Goal: Transaction & Acquisition: Download file/media

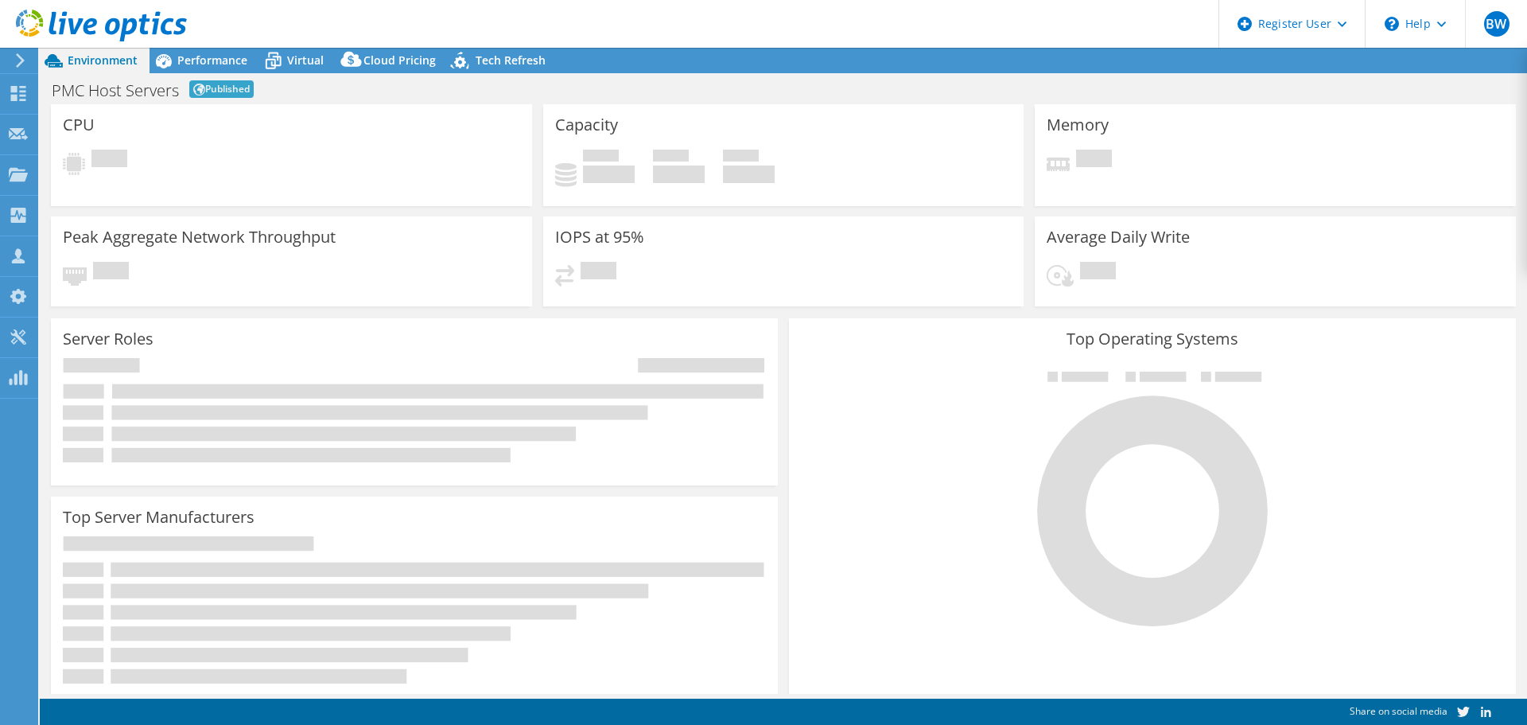
select select "USWest"
select select "USD"
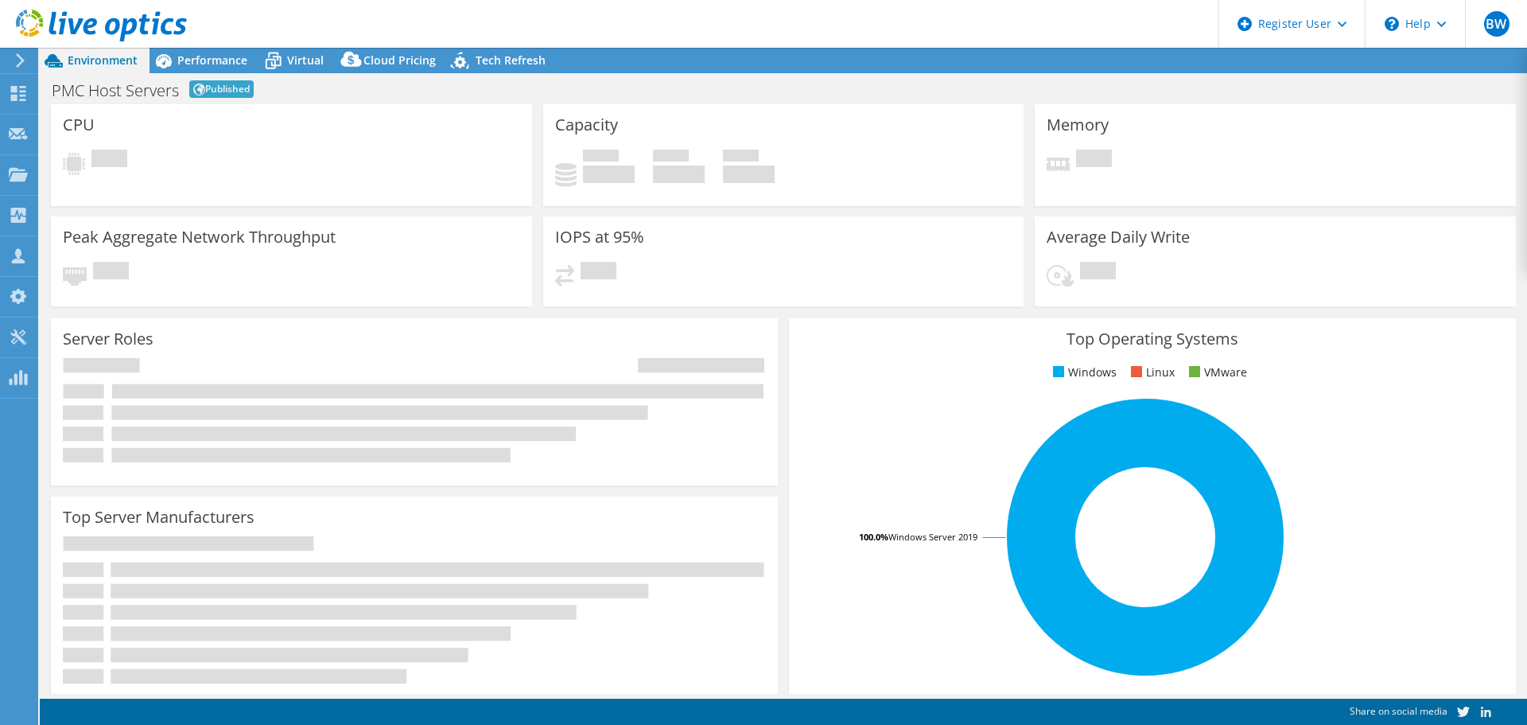
select select "USWest"
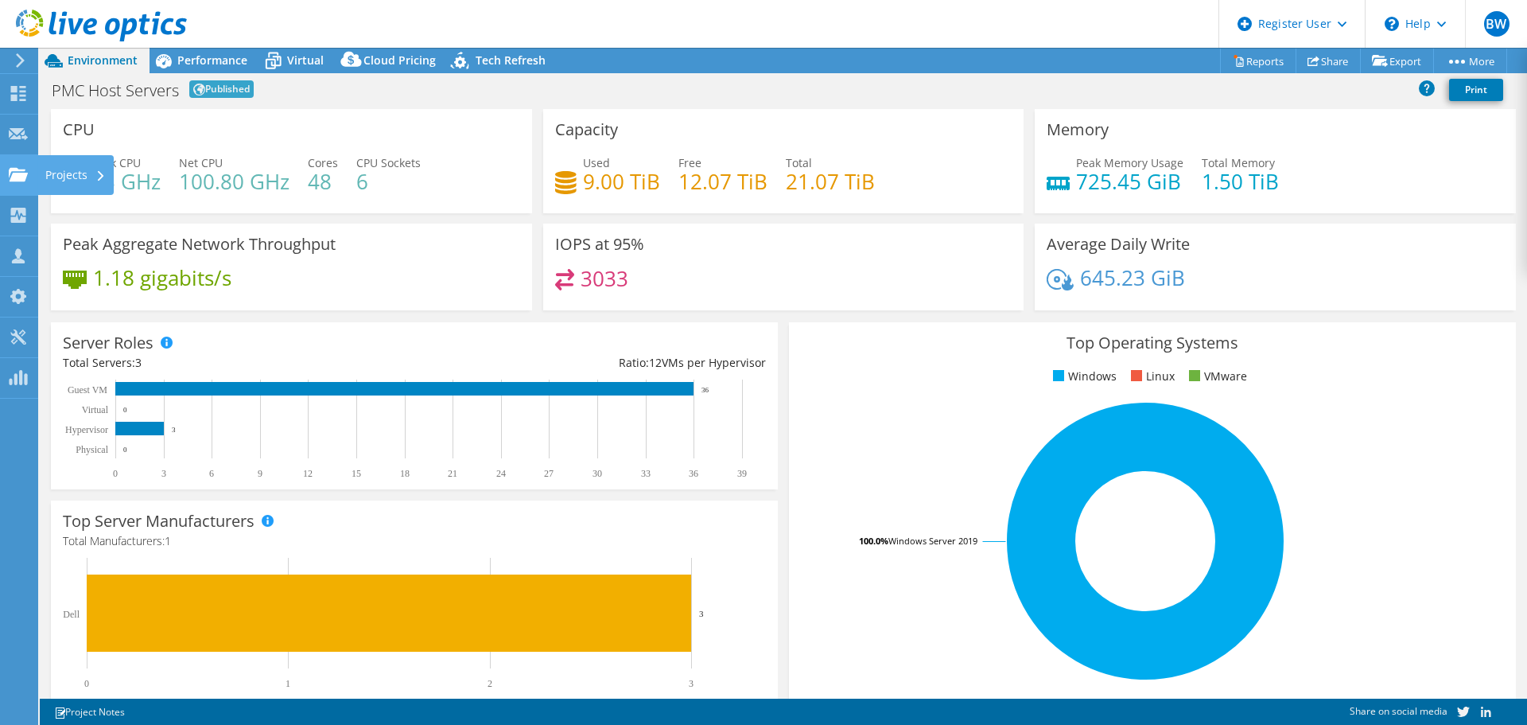
click at [24, 171] on icon at bounding box center [18, 174] width 19 height 15
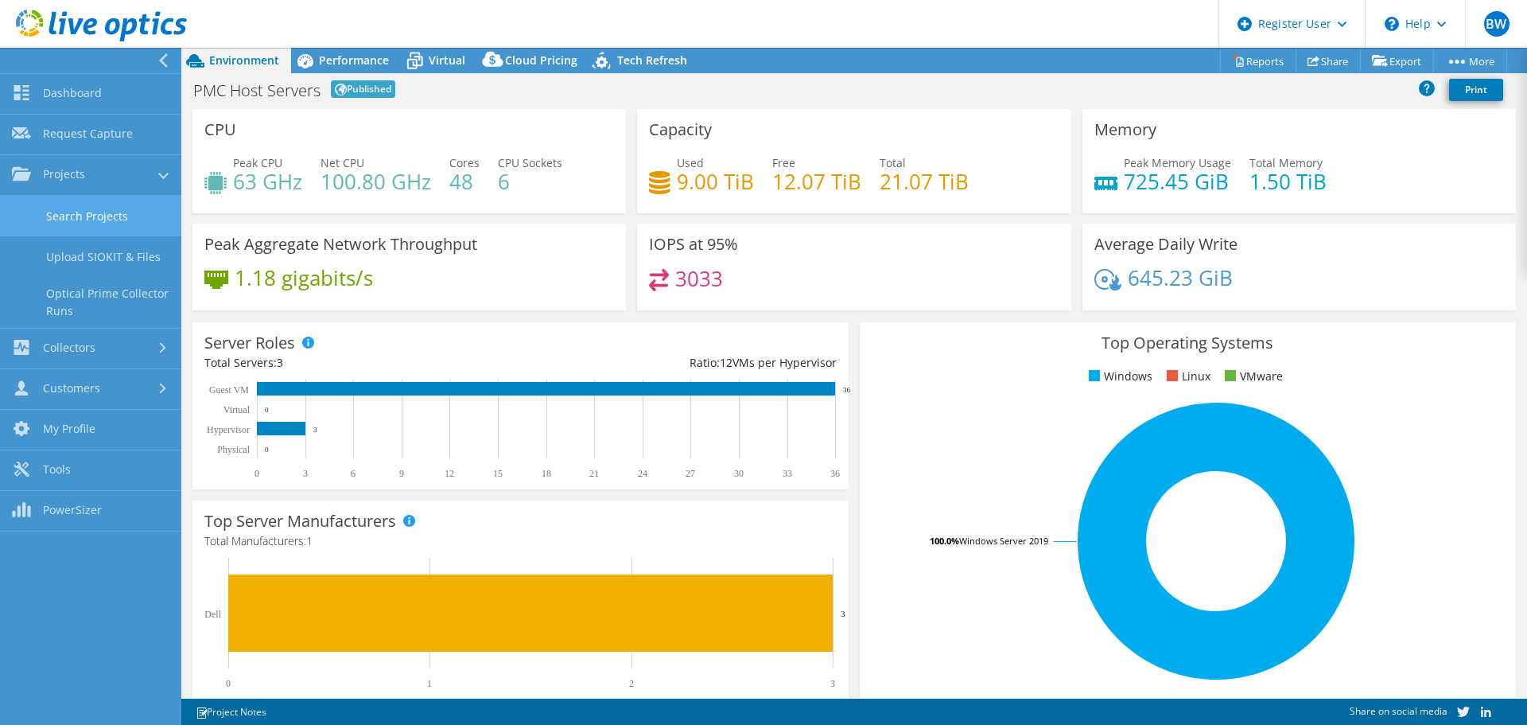
click at [56, 216] on link "Search Projects" at bounding box center [90, 216] width 181 height 41
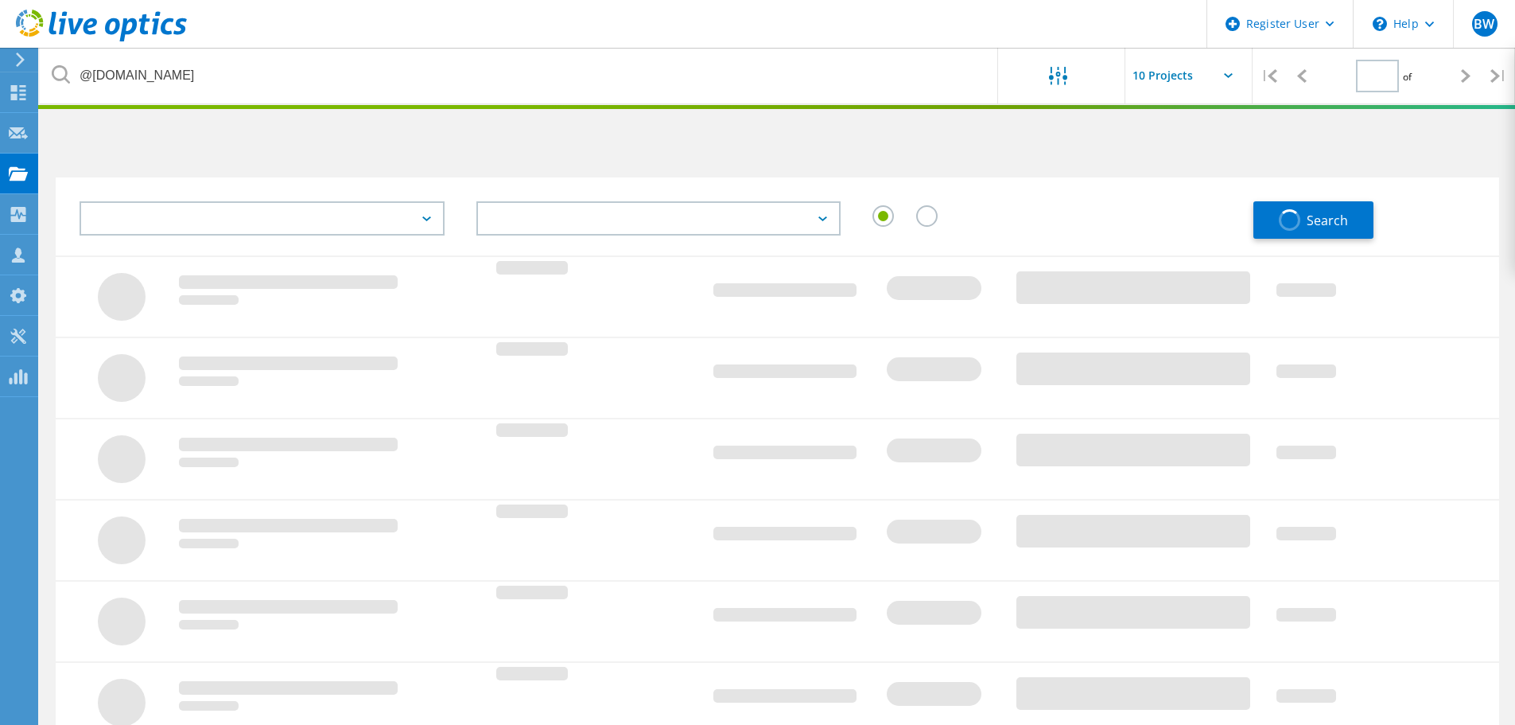
type input "1"
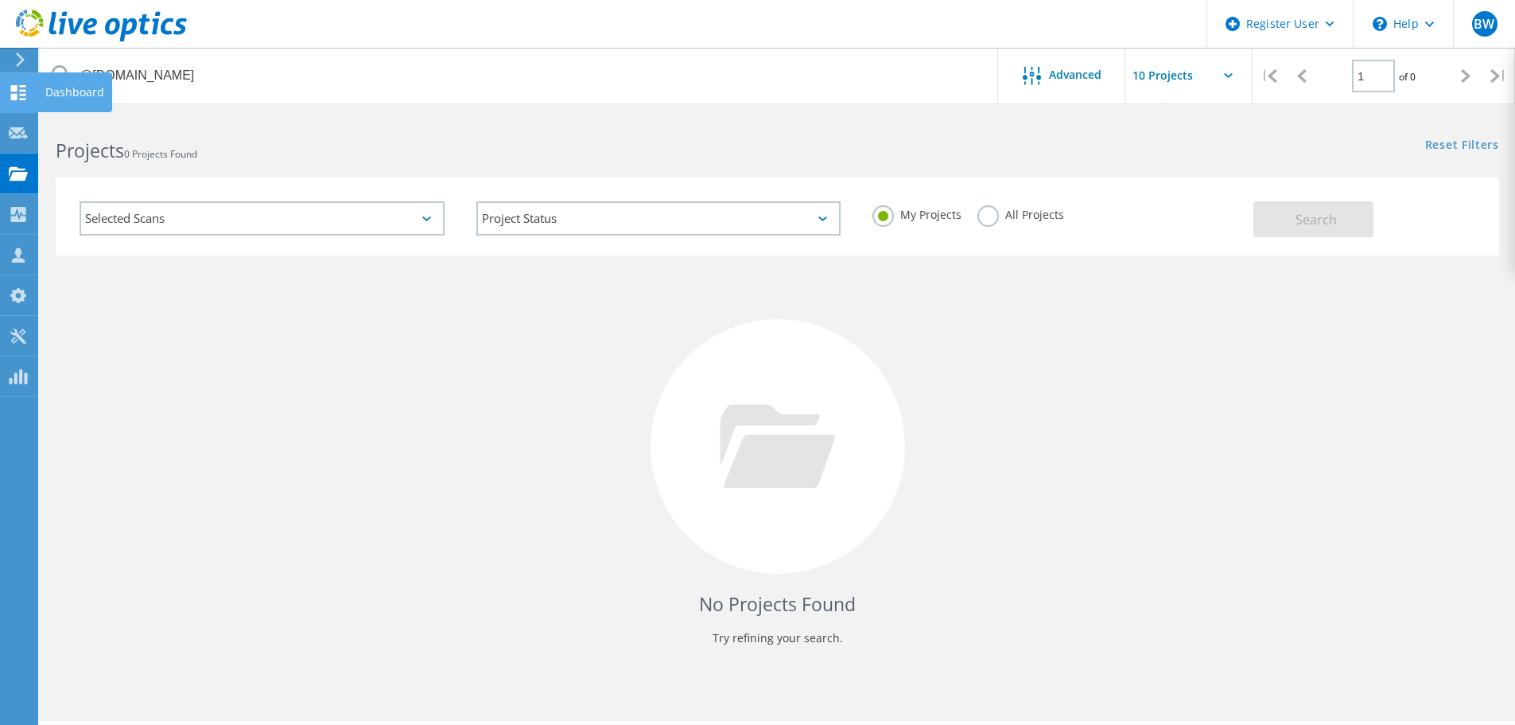
click at [26, 97] on icon at bounding box center [18, 92] width 19 height 15
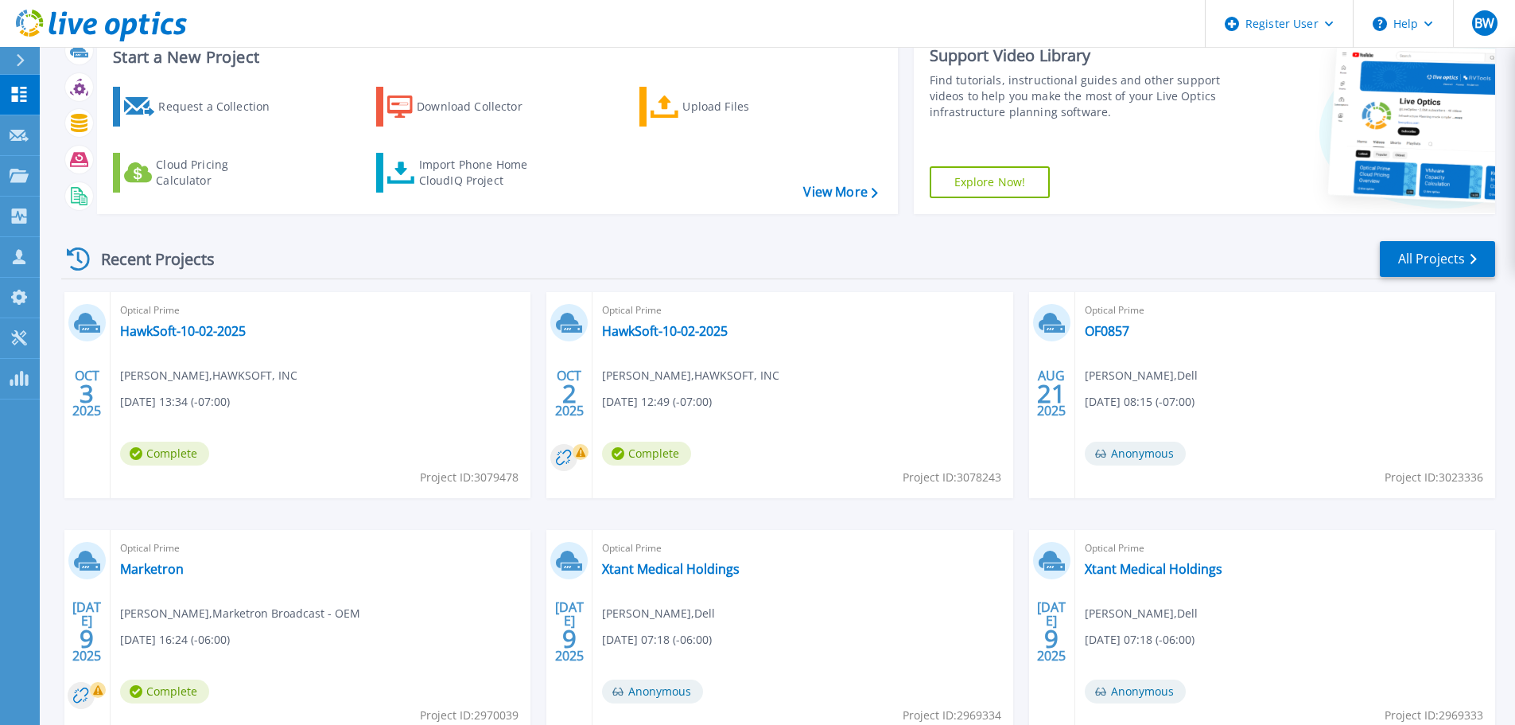
scroll to position [80, 0]
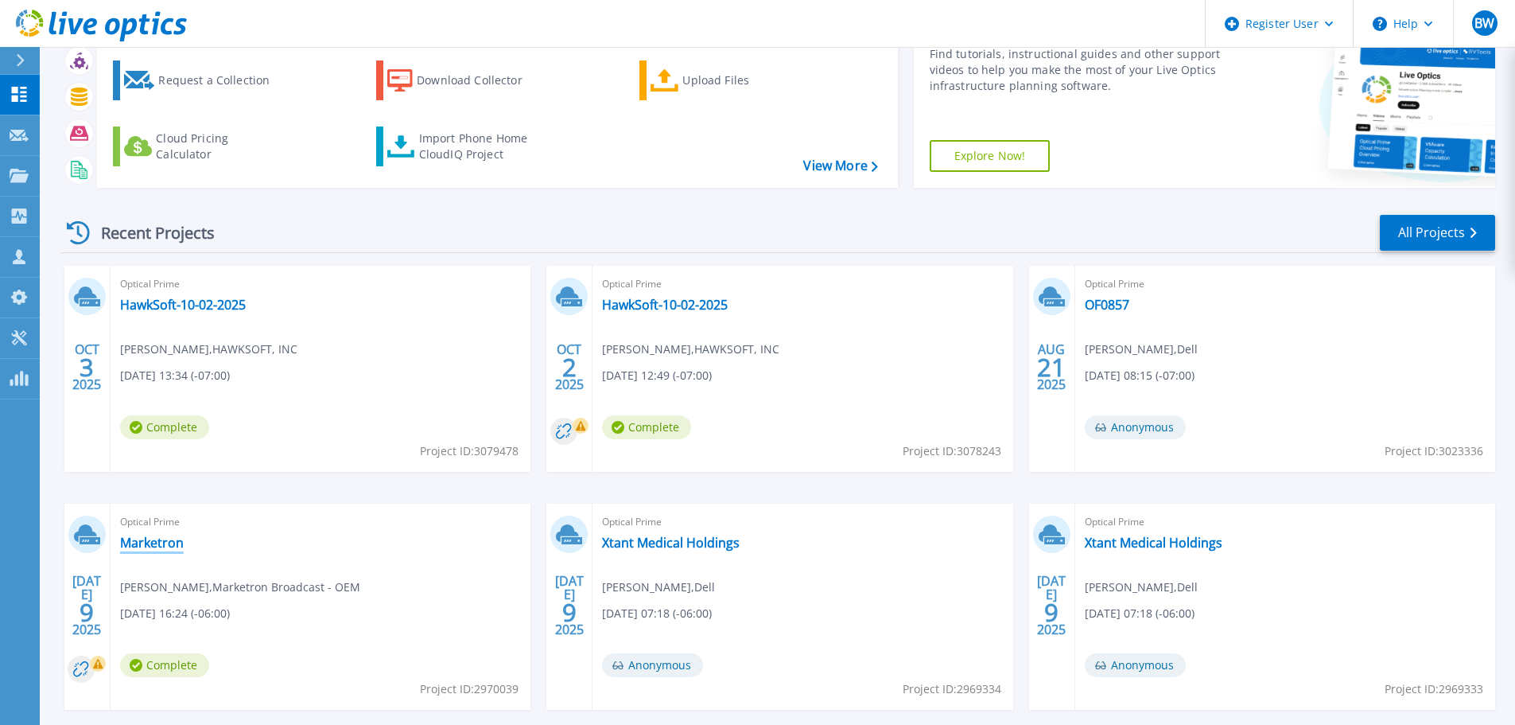
click at [171, 546] on link "Marketron" at bounding box center [152, 542] width 64 height 16
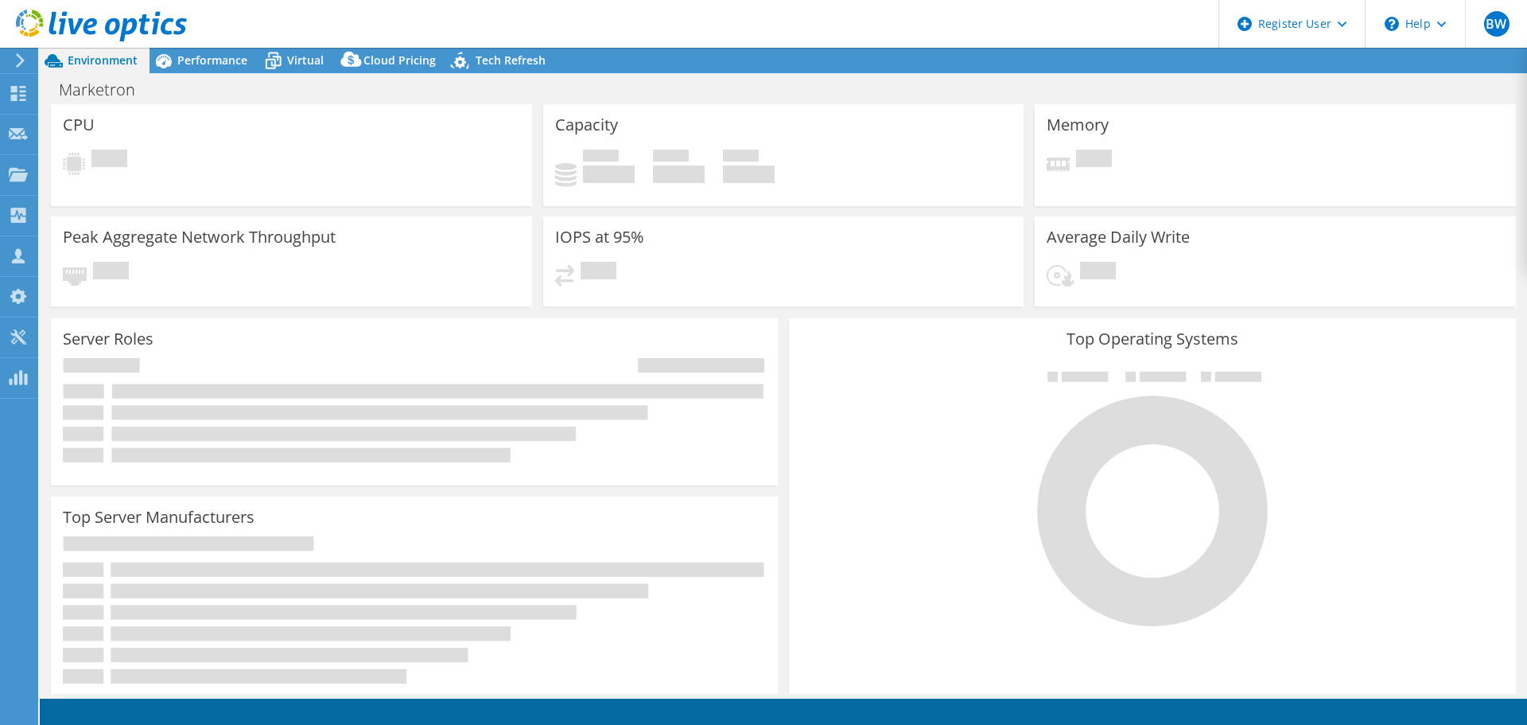
select select "USWest"
select select "USD"
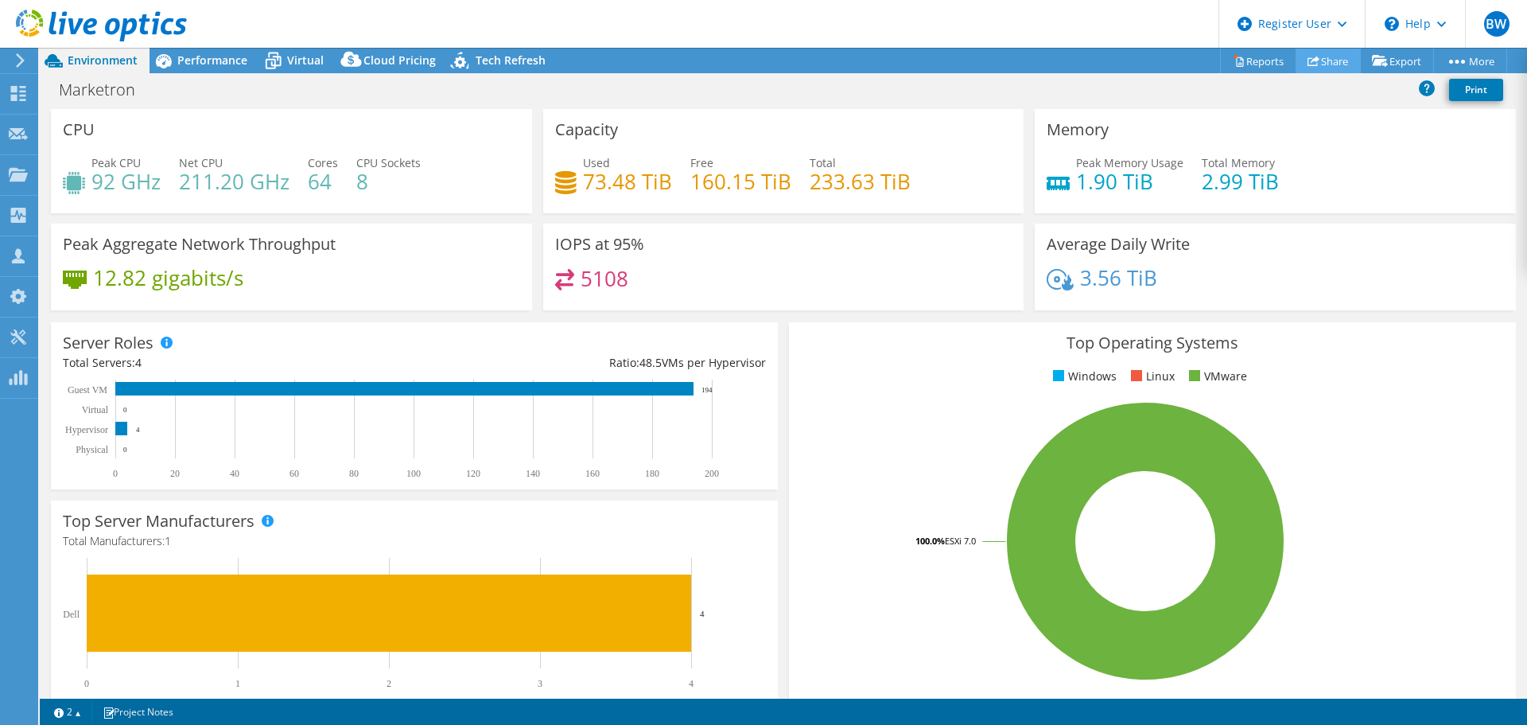
click at [1328, 56] on link "Share" at bounding box center [1328, 61] width 65 height 25
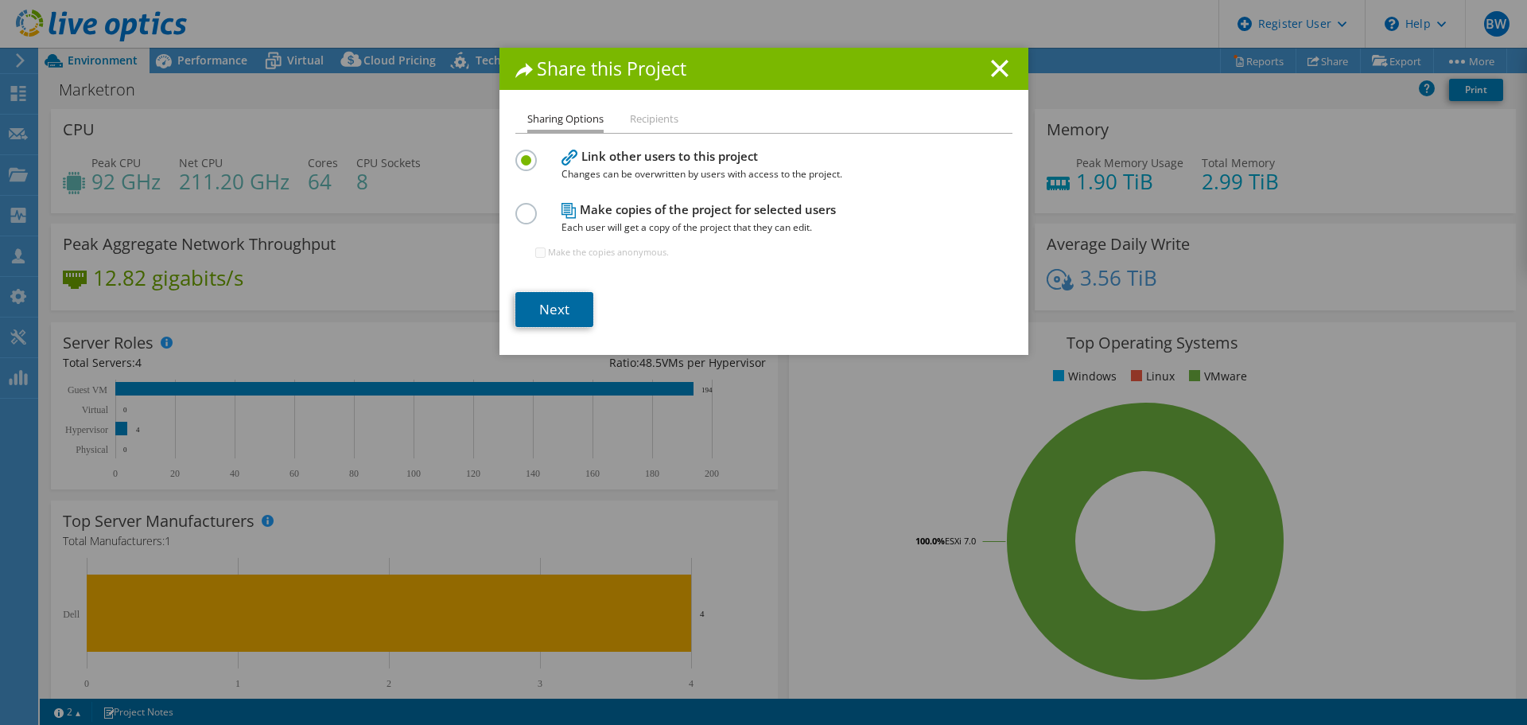
click at [523, 321] on link "Next" at bounding box center [554, 309] width 78 height 35
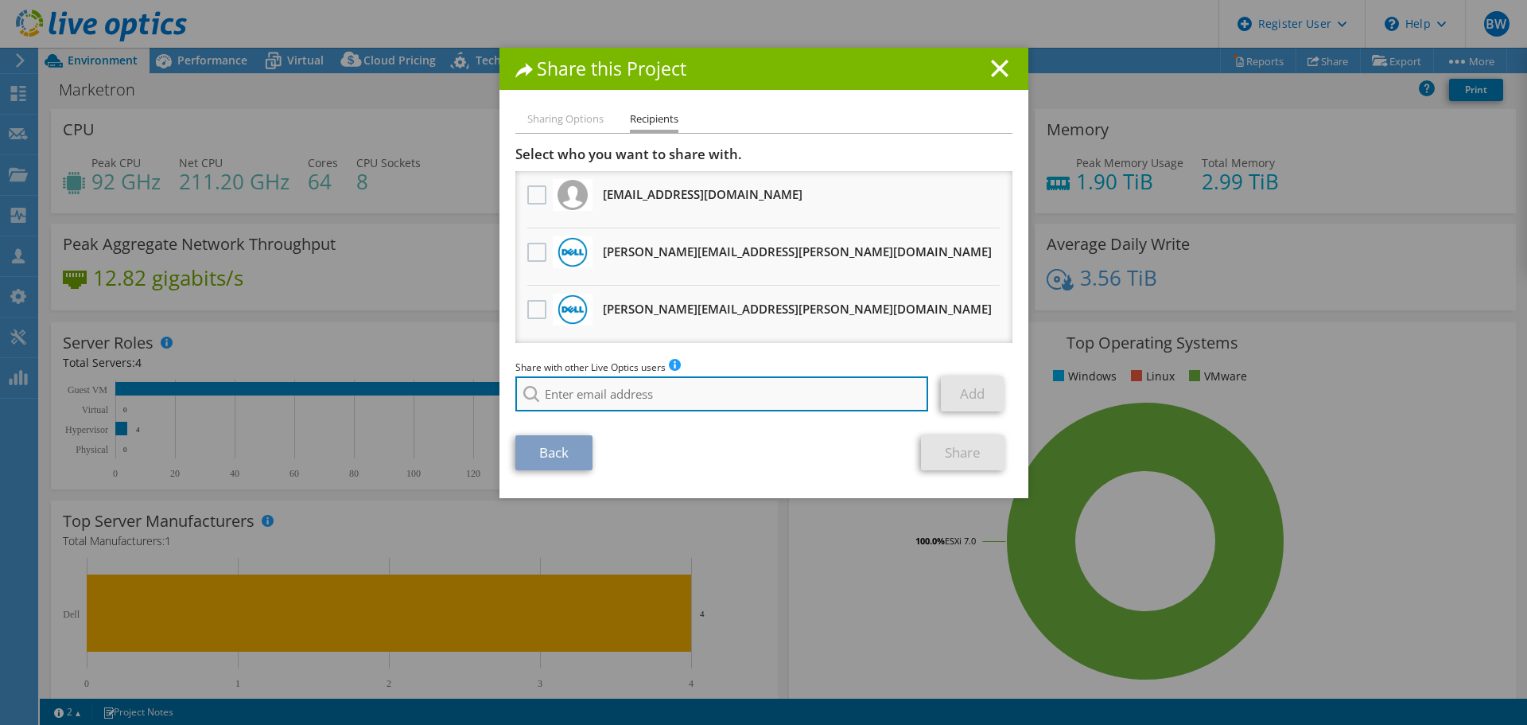
click at [546, 402] on input "search" at bounding box center [722, 393] width 414 height 35
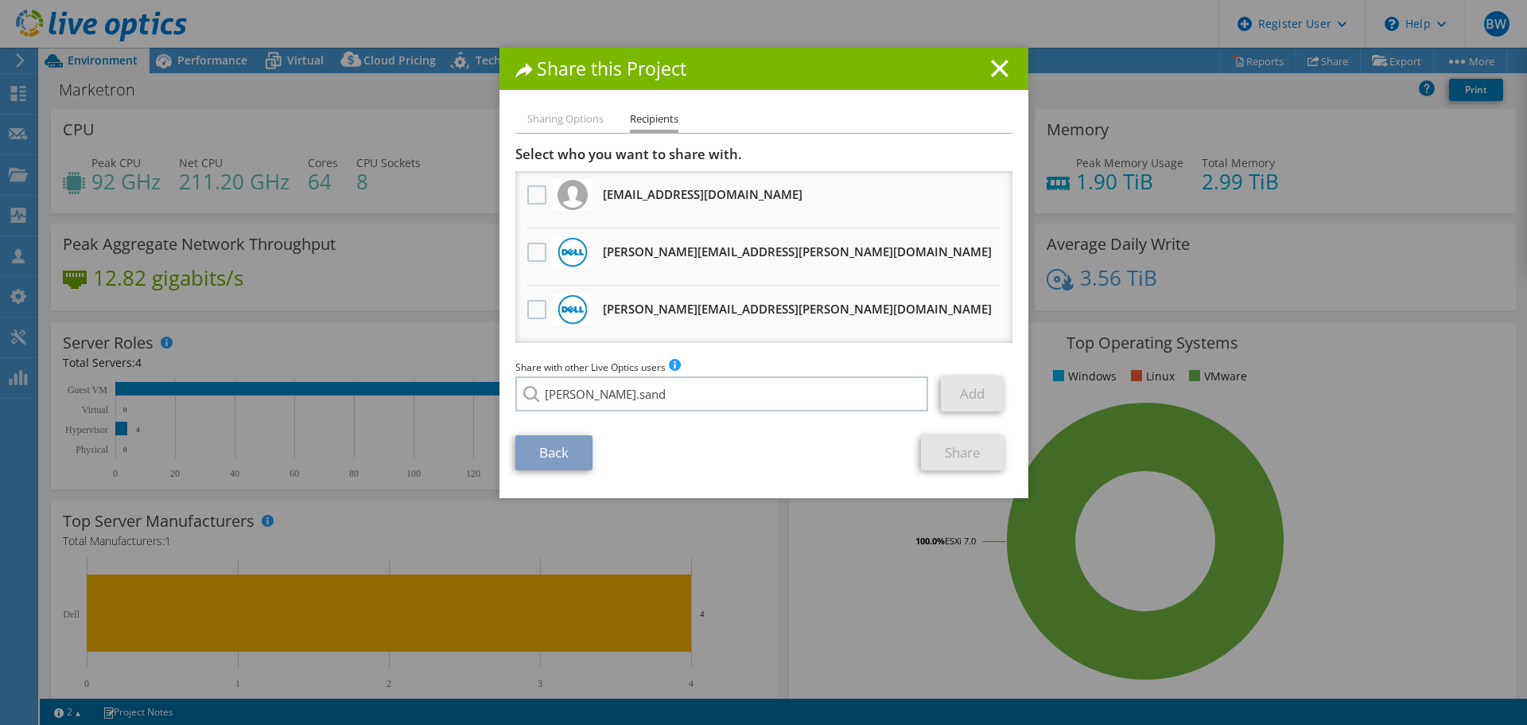
click at [626, 447] on li "Ashley.Sandstrum@Dell.com" at bounding box center [677, 442] width 324 height 19
type input "Ashley.Sandstrum@Dell.com"
click at [970, 395] on link "Add" at bounding box center [972, 393] width 63 height 35
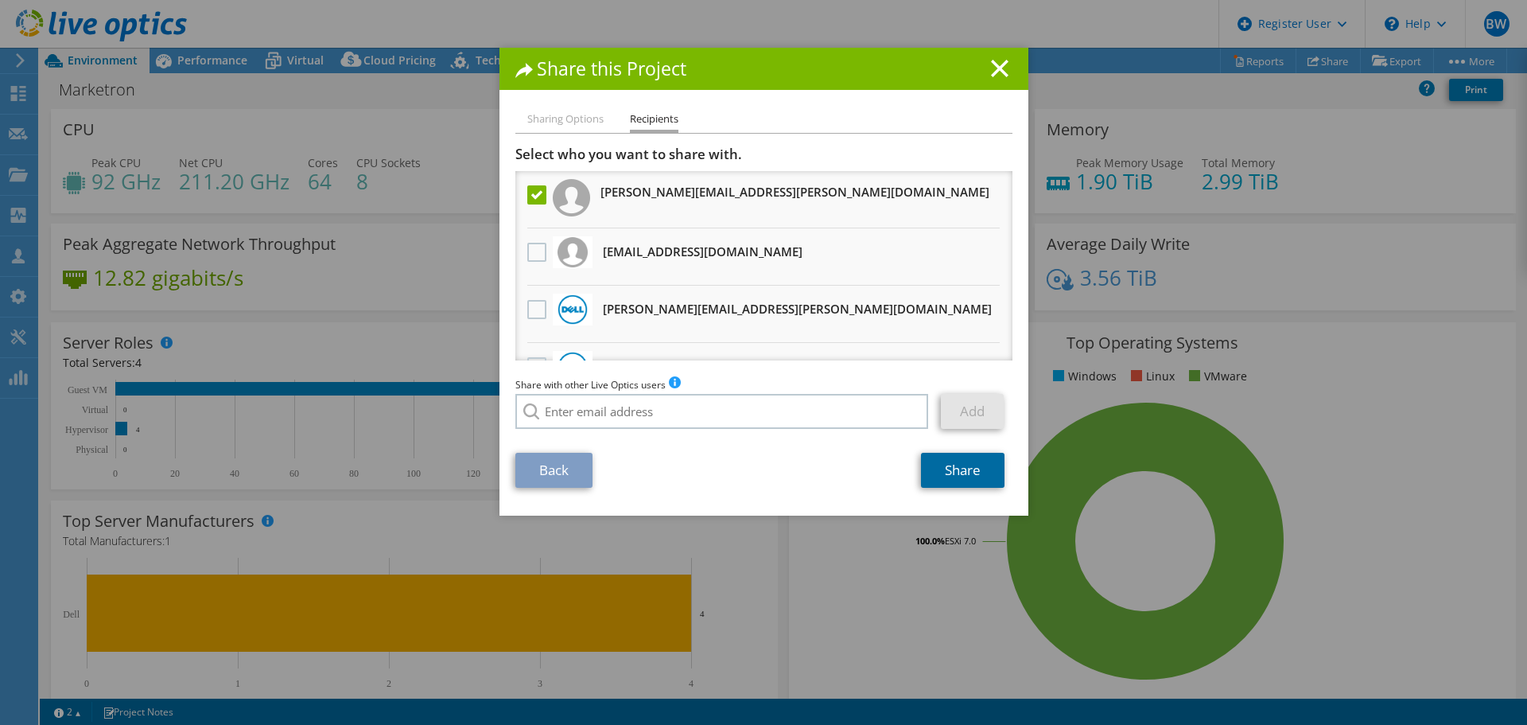
click at [994, 472] on link "Share" at bounding box center [963, 470] width 84 height 35
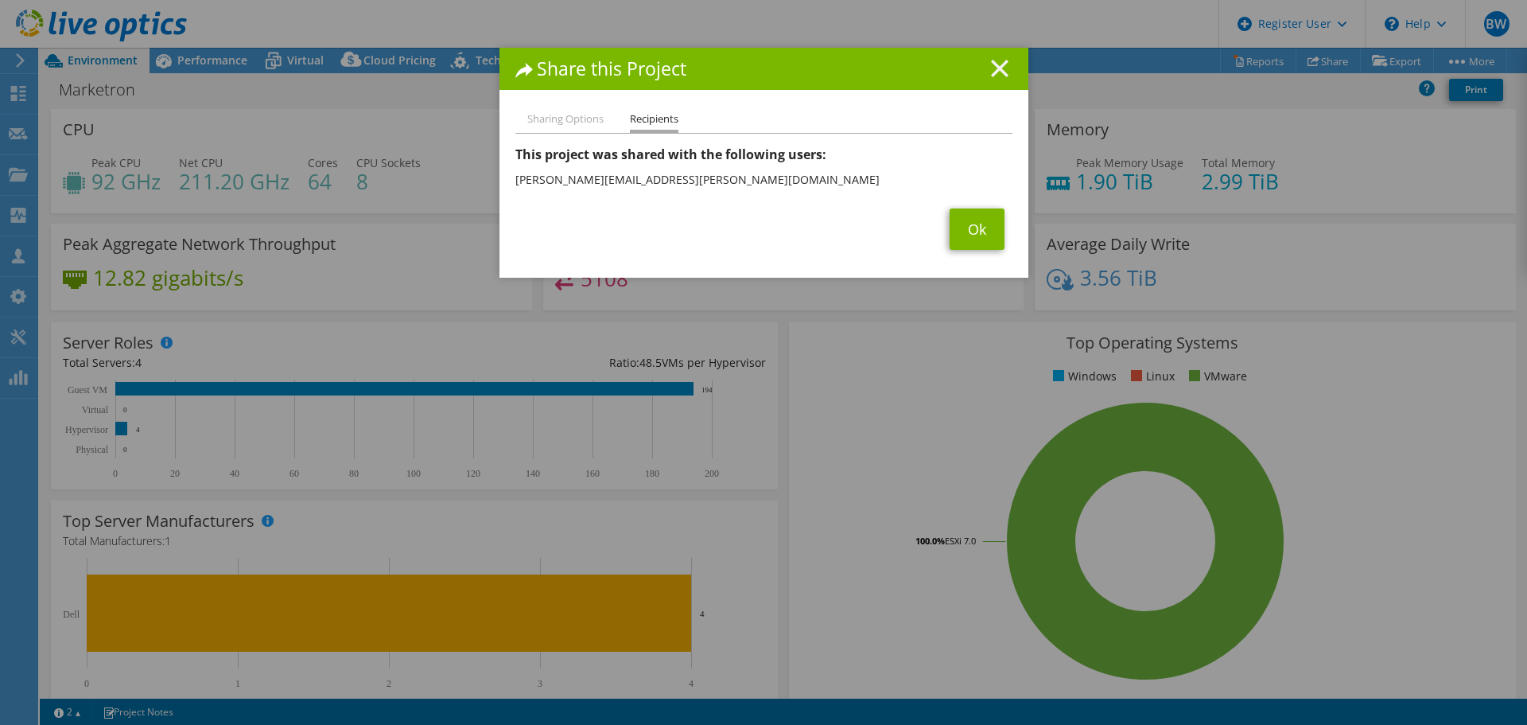
click at [985, 79] on div "Share this Project" at bounding box center [763, 69] width 529 height 42
click at [993, 67] on line at bounding box center [1000, 68] width 16 height 16
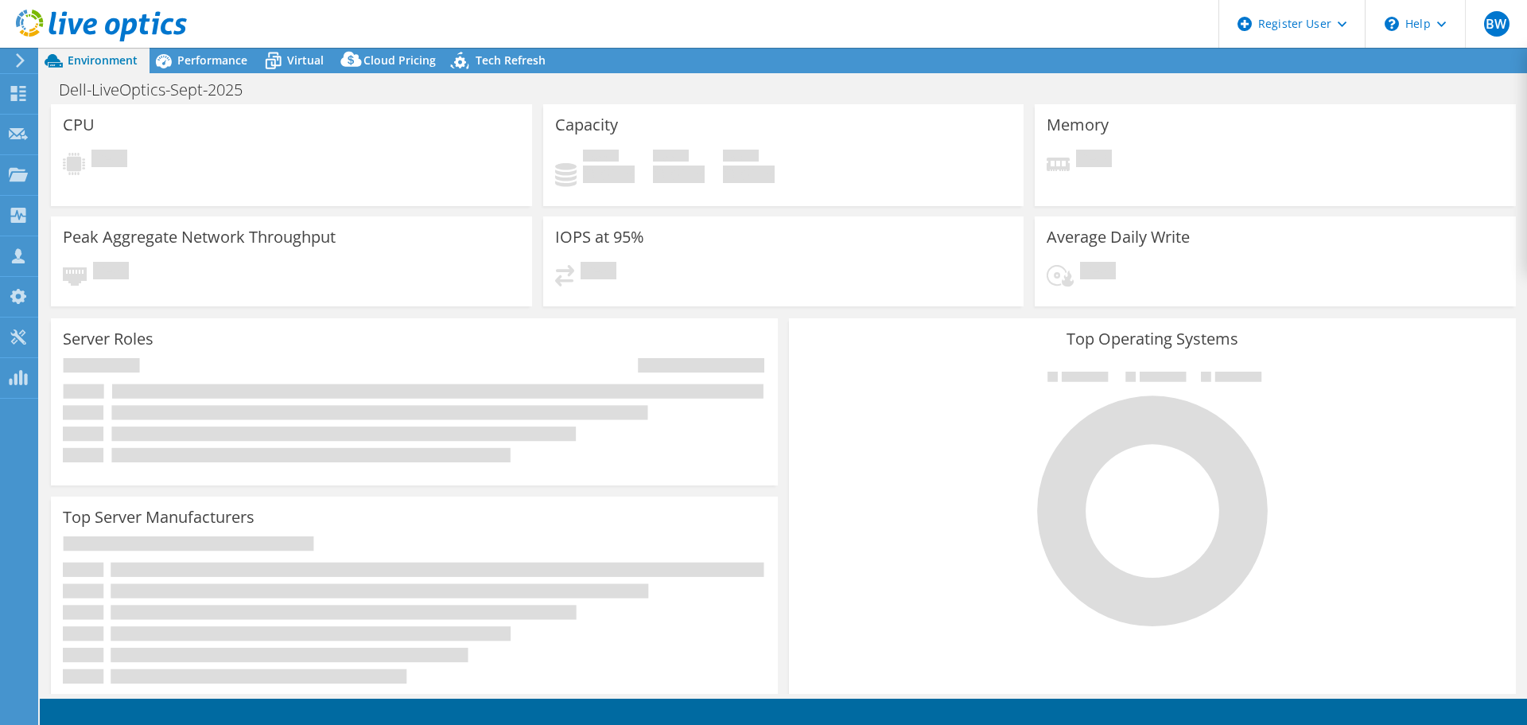
select select "USD"
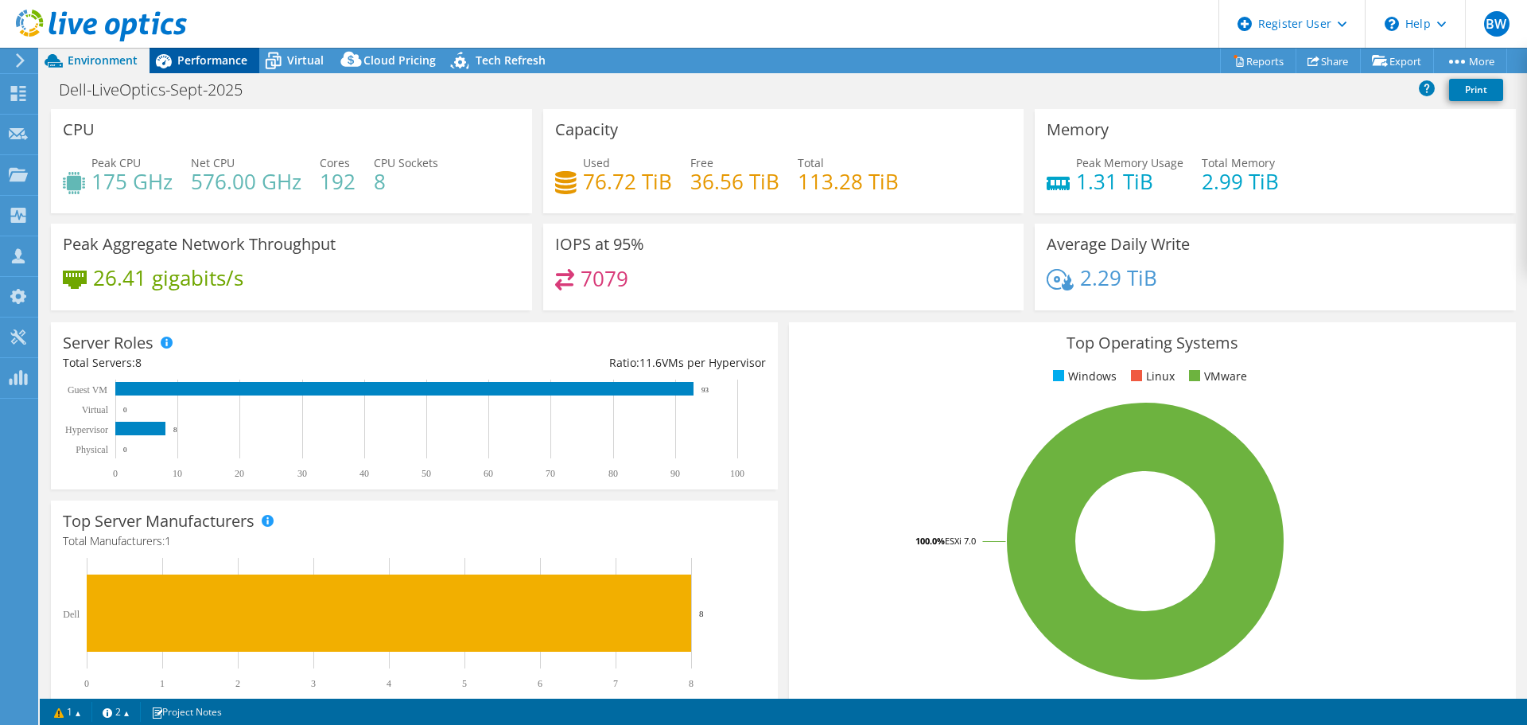
click at [196, 60] on span "Performance" at bounding box center [212, 59] width 70 height 15
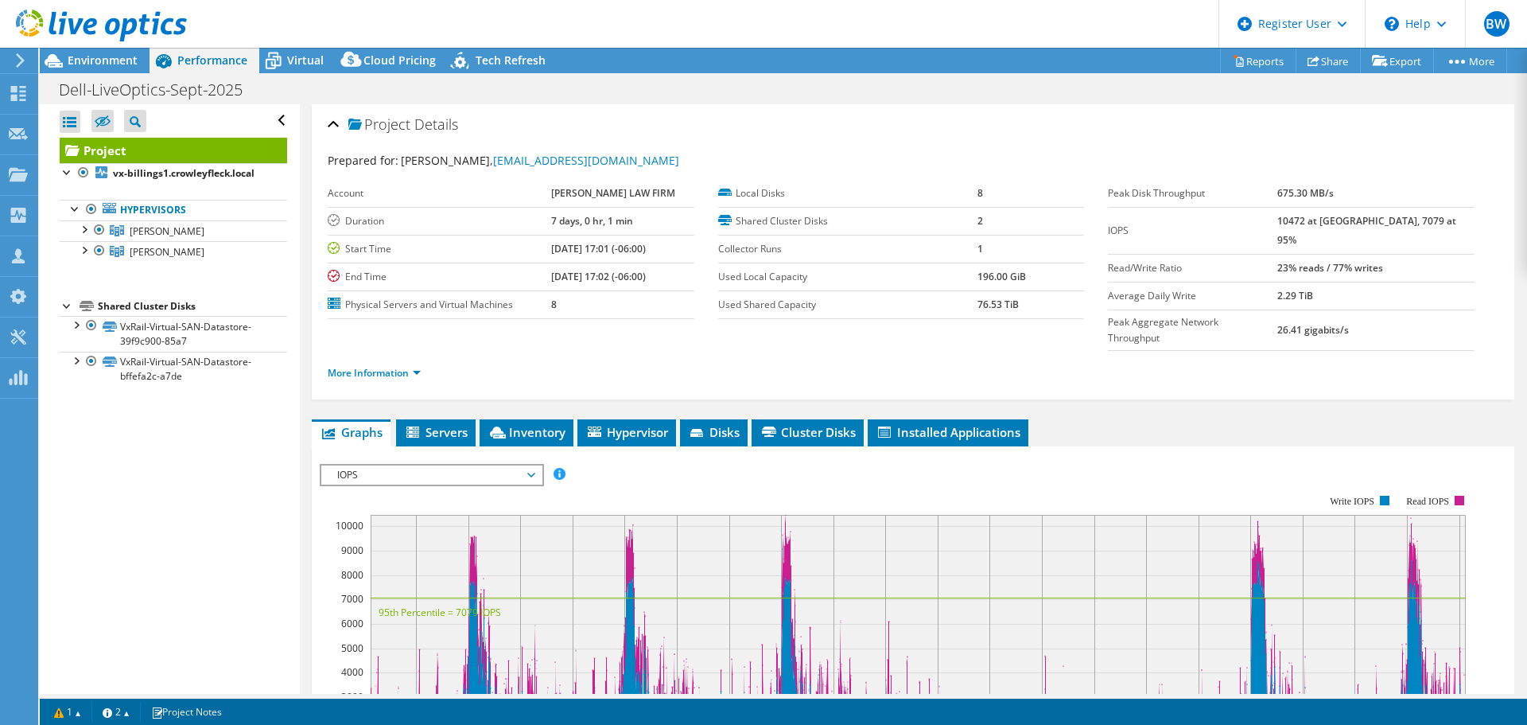
click at [57, 51] on div at bounding box center [93, 26] width 187 height 53
click at [102, 70] on div "Environment" at bounding box center [95, 60] width 110 height 25
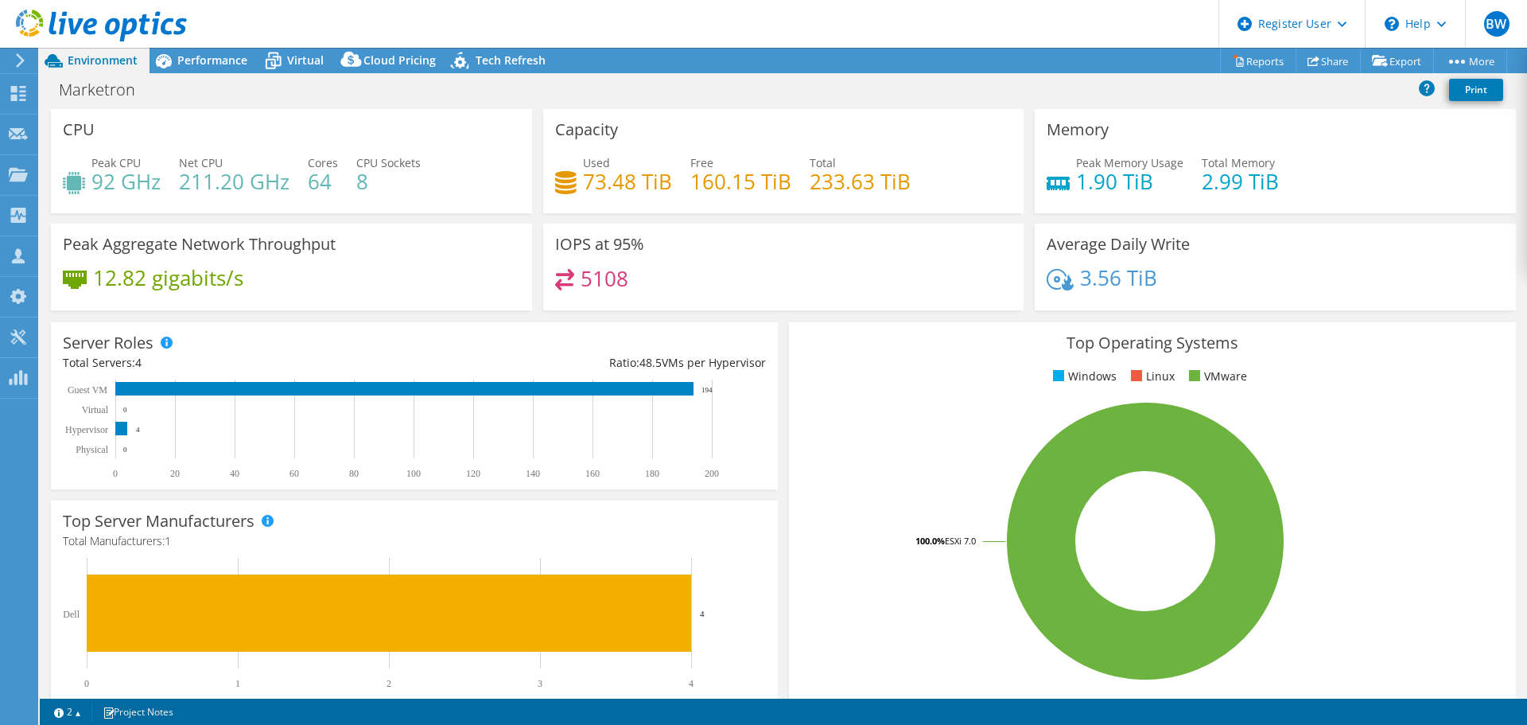
select select "USWest"
select select "USD"
click at [23, 87] on use at bounding box center [18, 93] width 15 height 15
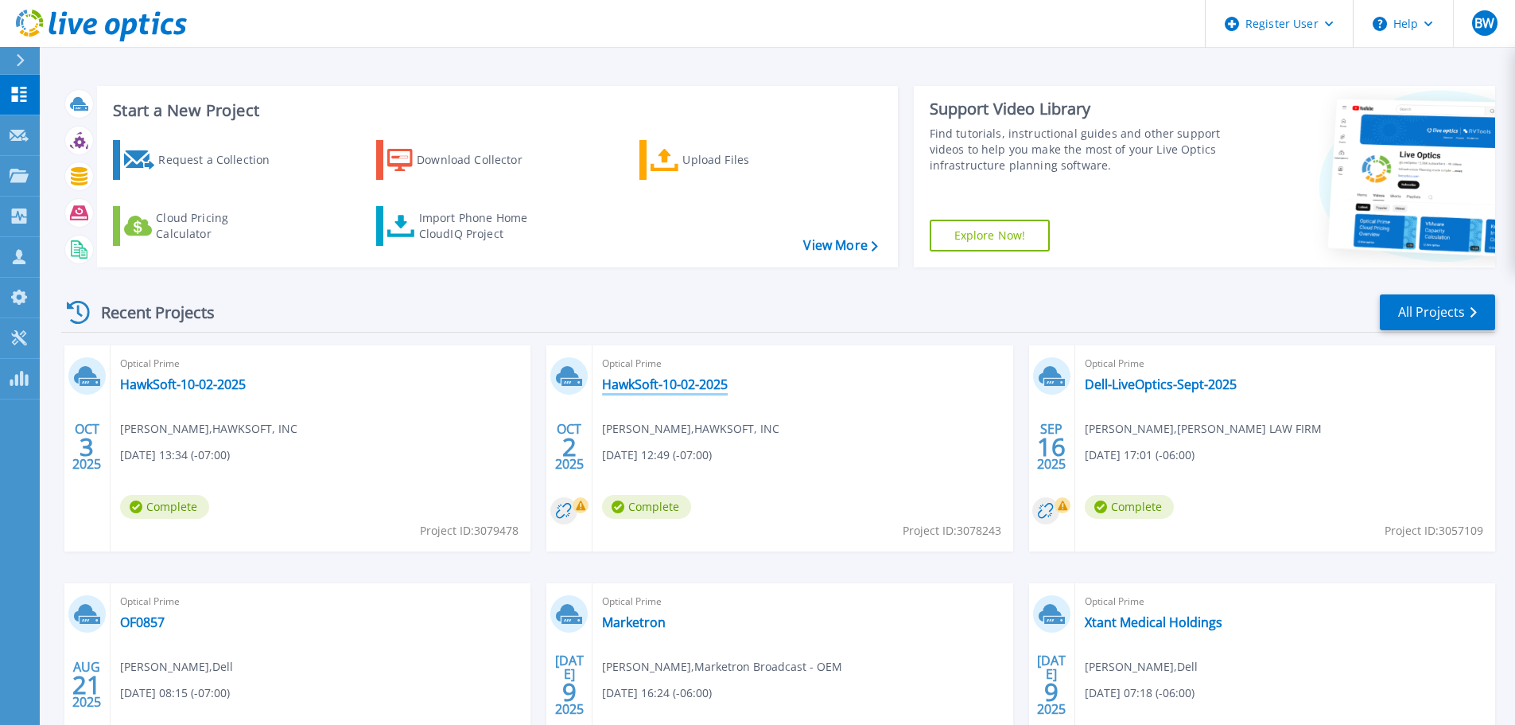
click at [614, 381] on link "HawkSoft-10-02-2025" at bounding box center [665, 384] width 126 height 16
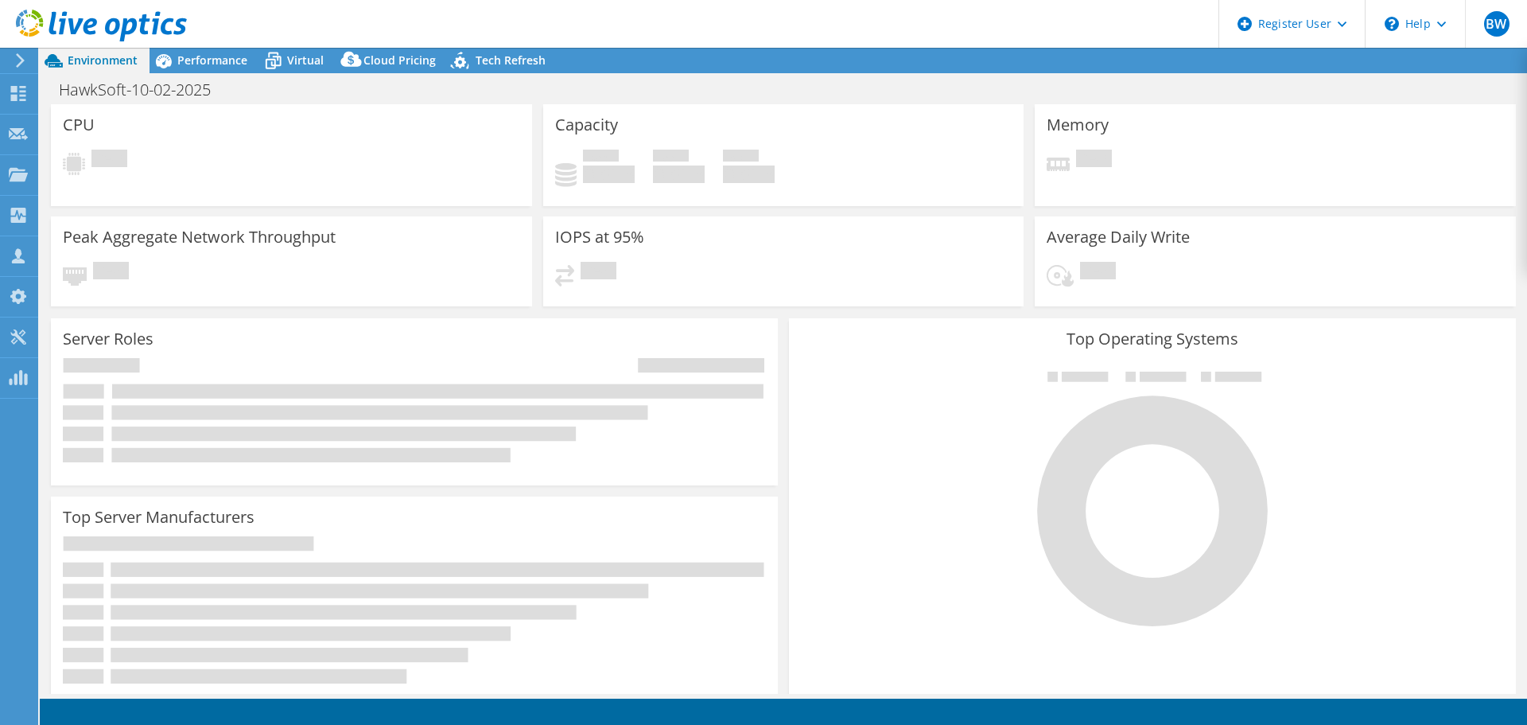
select select "USD"
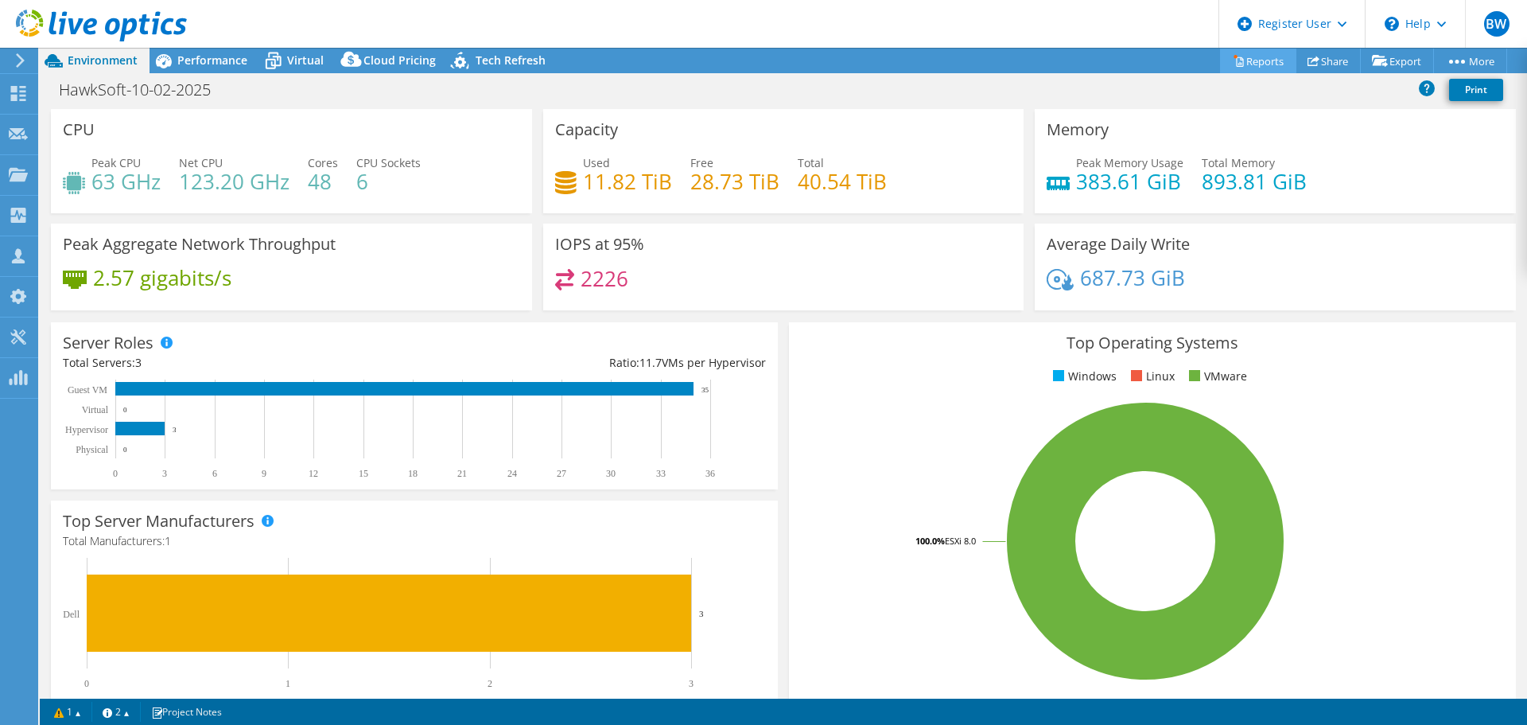
click at [1238, 54] on link "Reports" at bounding box center [1258, 61] width 76 height 25
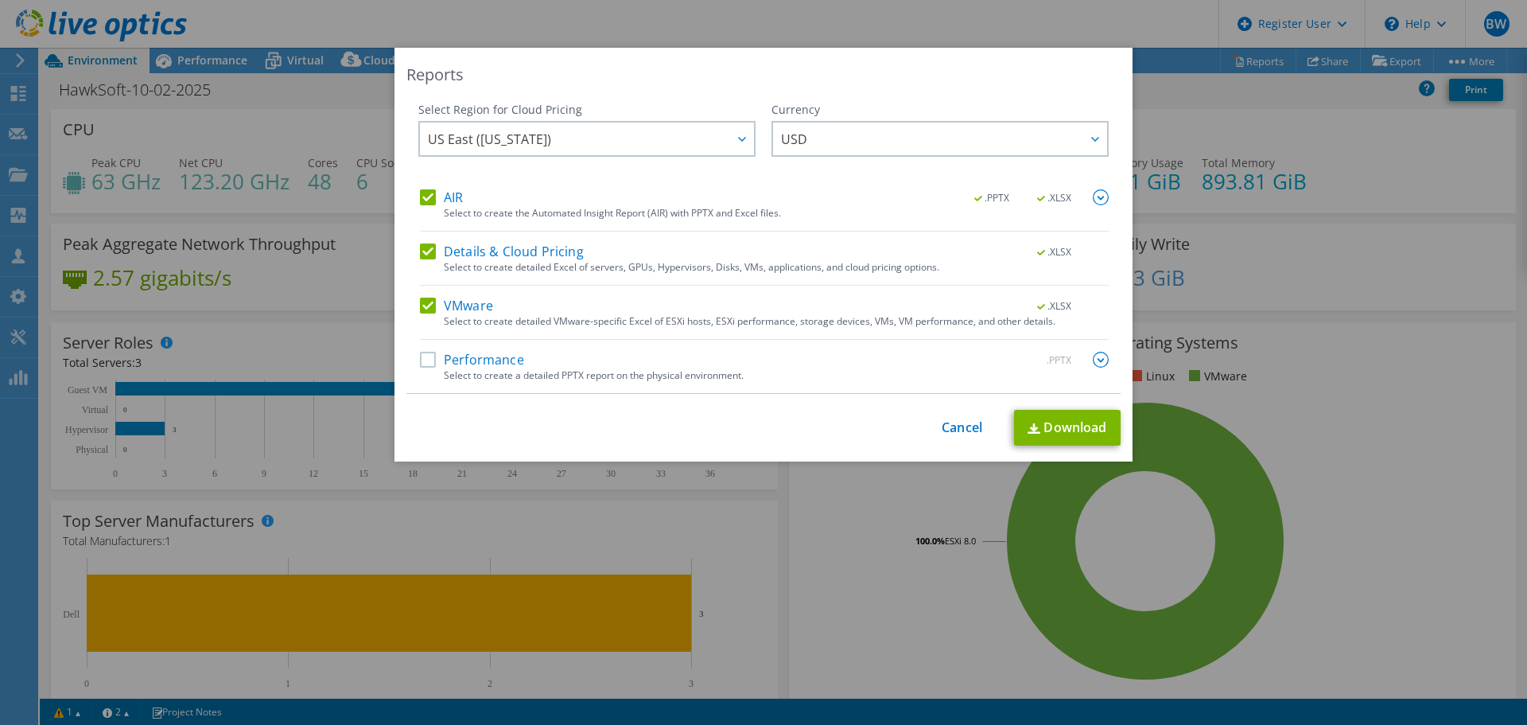
click at [420, 352] on label "Performance" at bounding box center [472, 360] width 104 height 16
click at [0, 0] on input "Performance" at bounding box center [0, 0] width 0 height 0
click at [1060, 418] on link "Download" at bounding box center [1067, 428] width 107 height 36
